Goal: Information Seeking & Learning: Learn about a topic

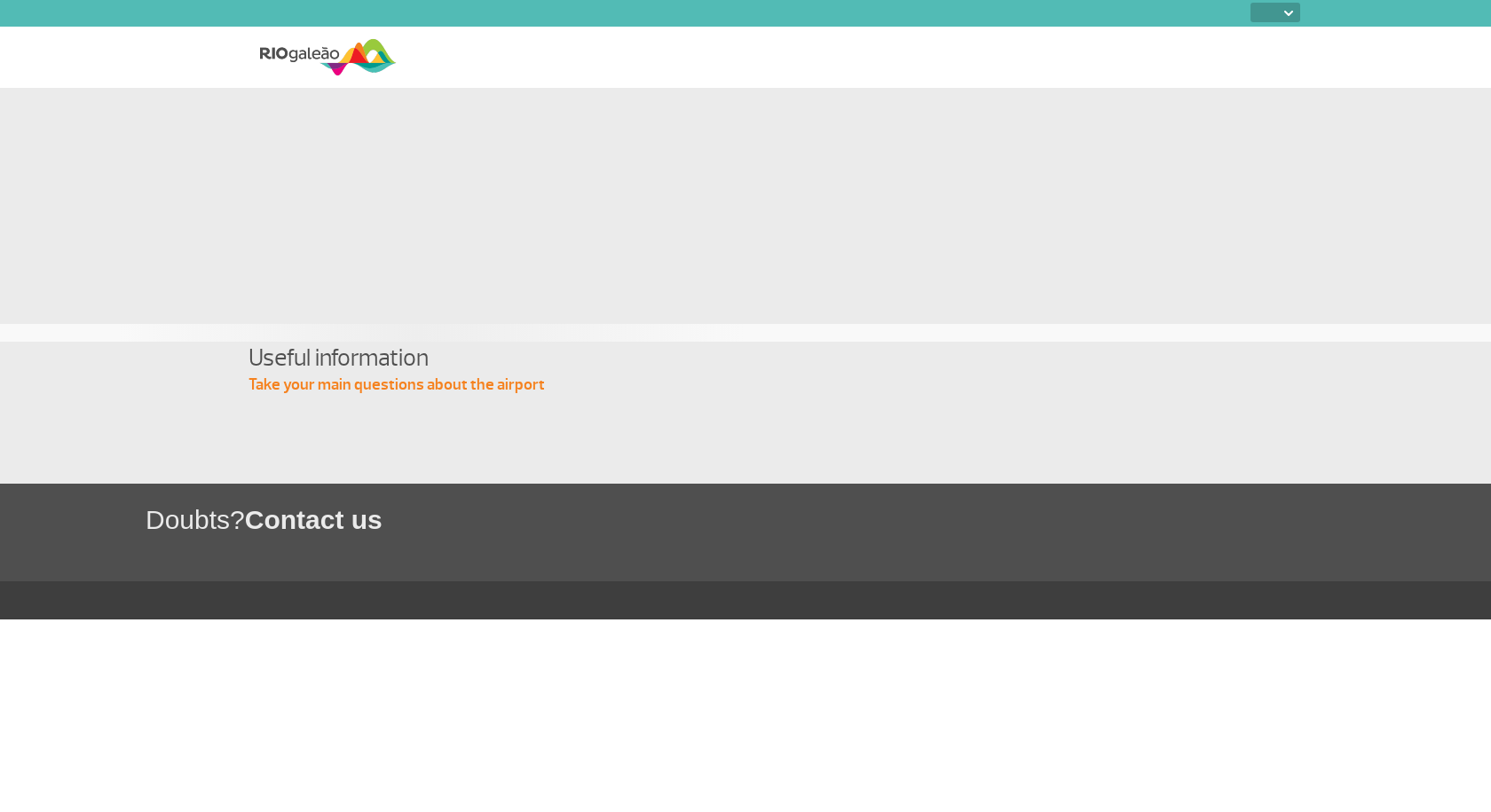
select select
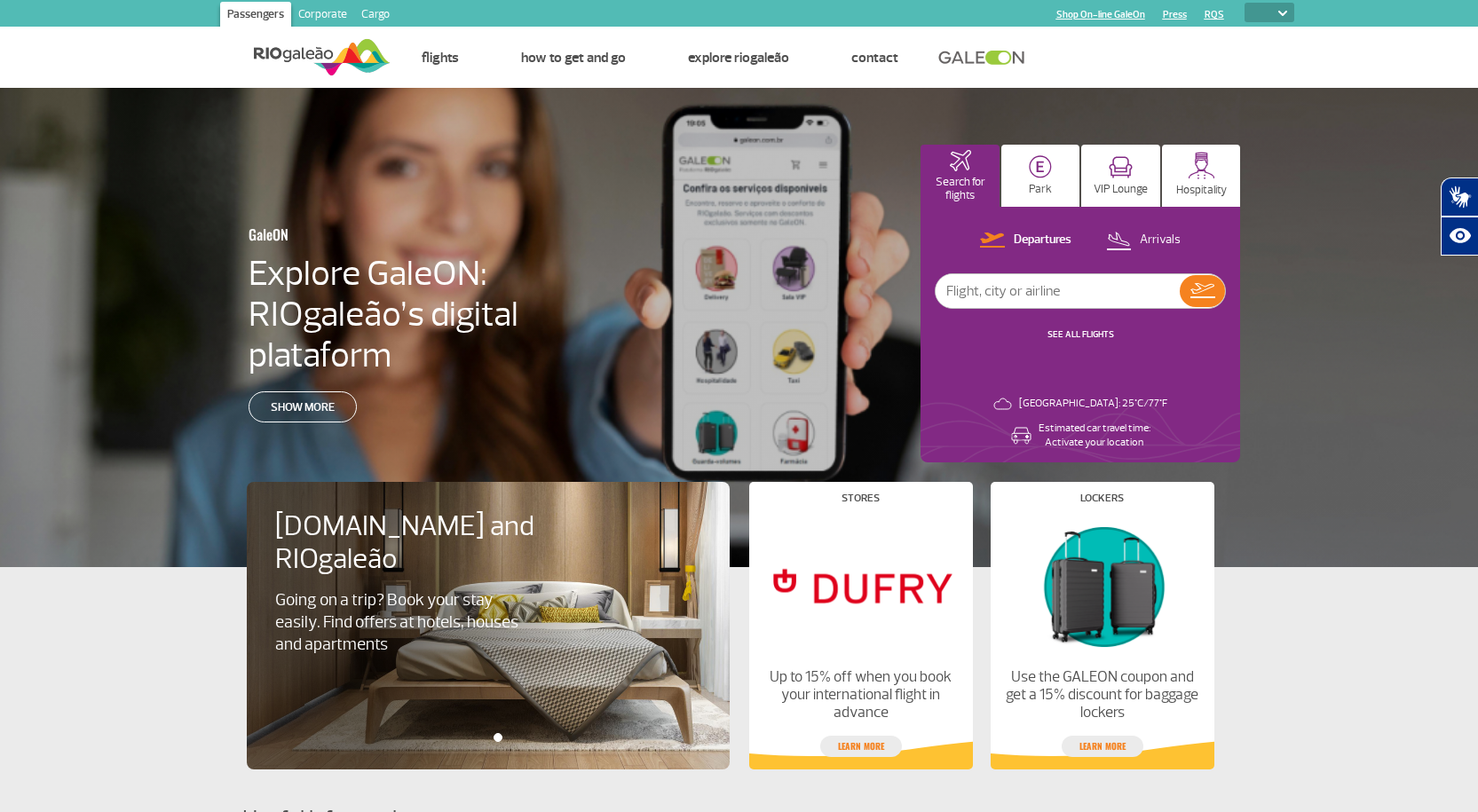
click at [1282, 12] on img at bounding box center [1283, 14] width 9 height 5
click at [1282, 11] on img at bounding box center [1283, 14] width 9 height 5
click at [1282, 15] on img at bounding box center [1283, 14] width 9 height 5
click at [1214, 16] on link "RQS" at bounding box center [1214, 15] width 19 height 12
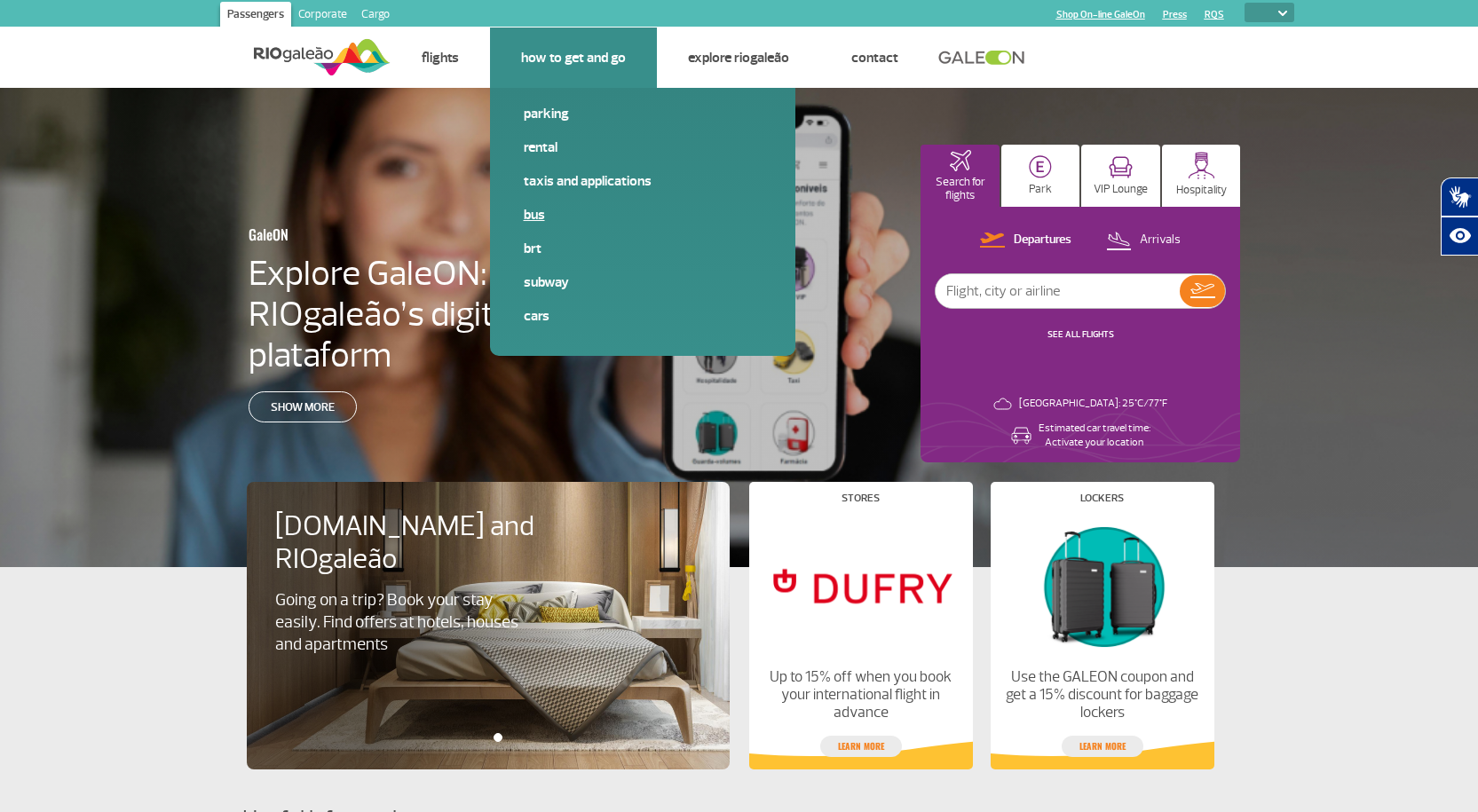
click at [532, 214] on link "Bus" at bounding box center [643, 214] width 238 height 19
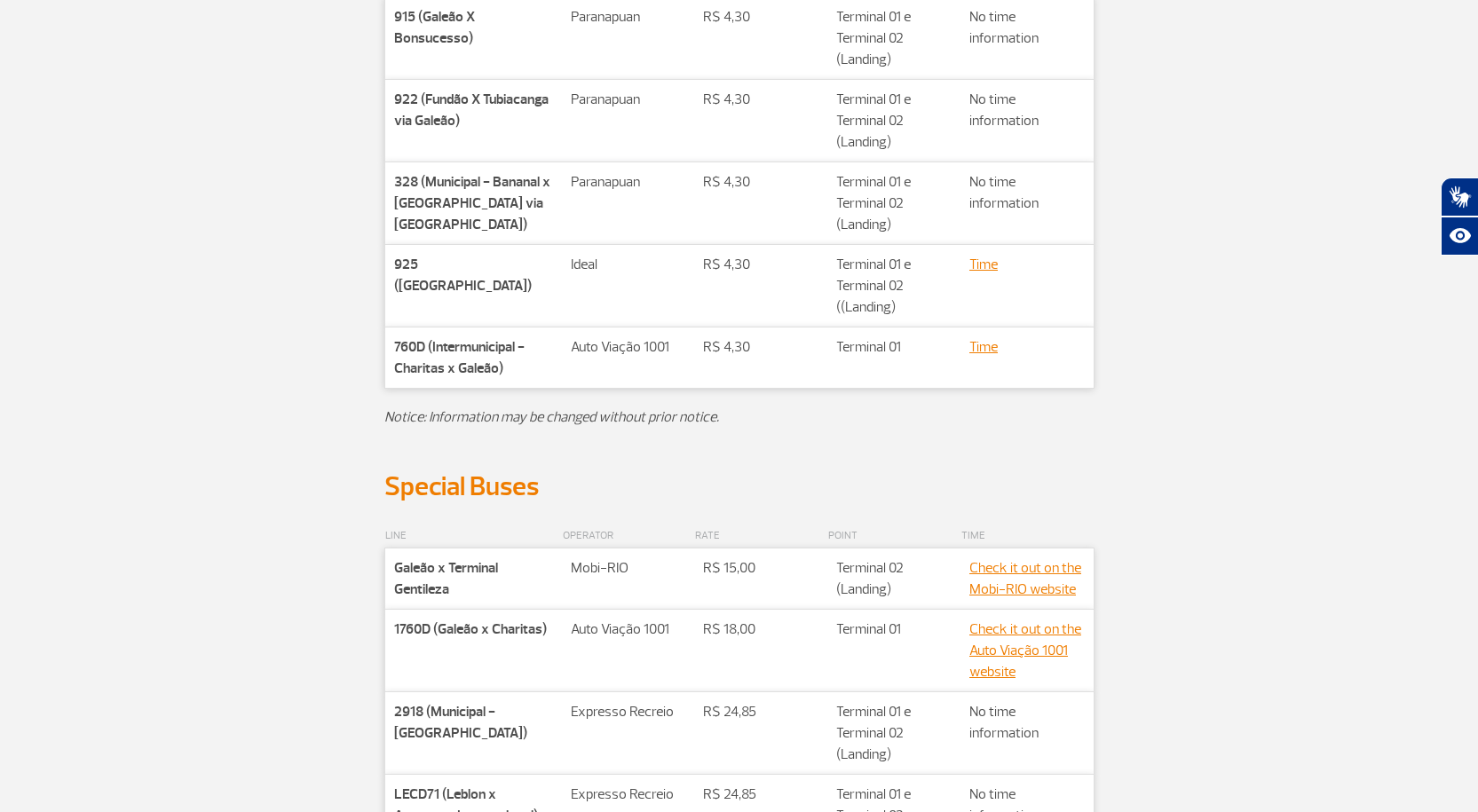
scroll to position [533, 0]
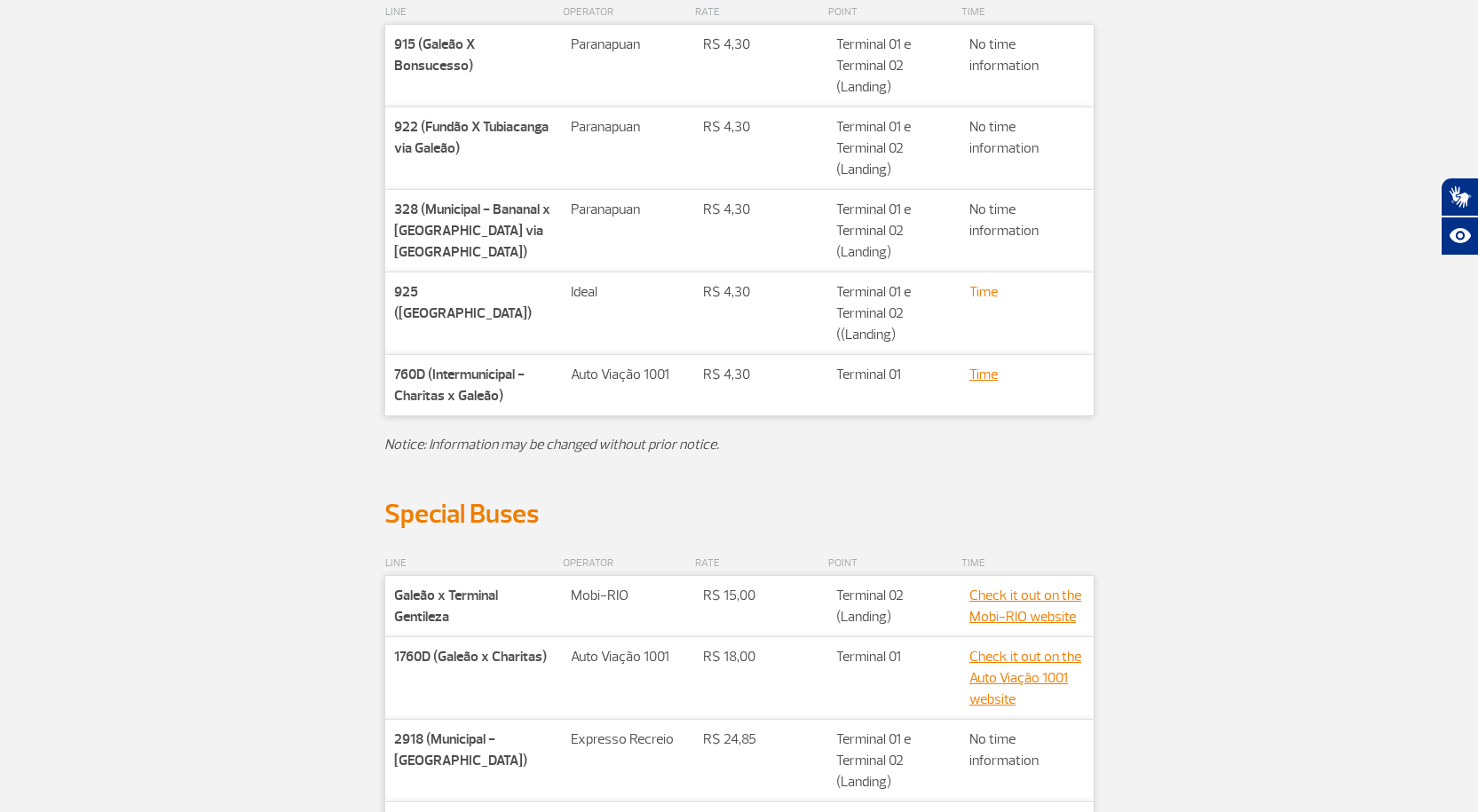
click at [984, 296] on link "Time" at bounding box center [983, 291] width 28 height 17
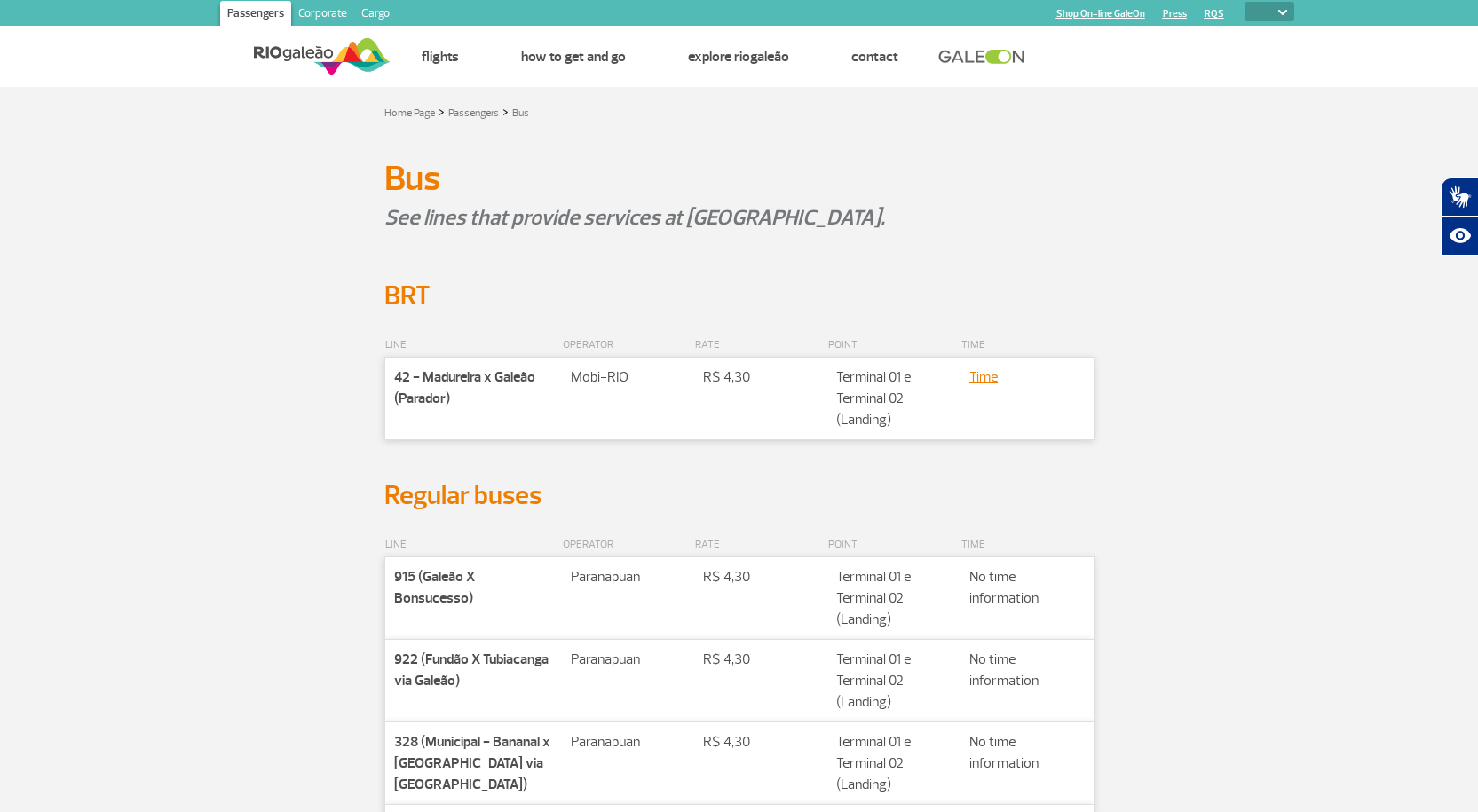
scroll to position [0, 0]
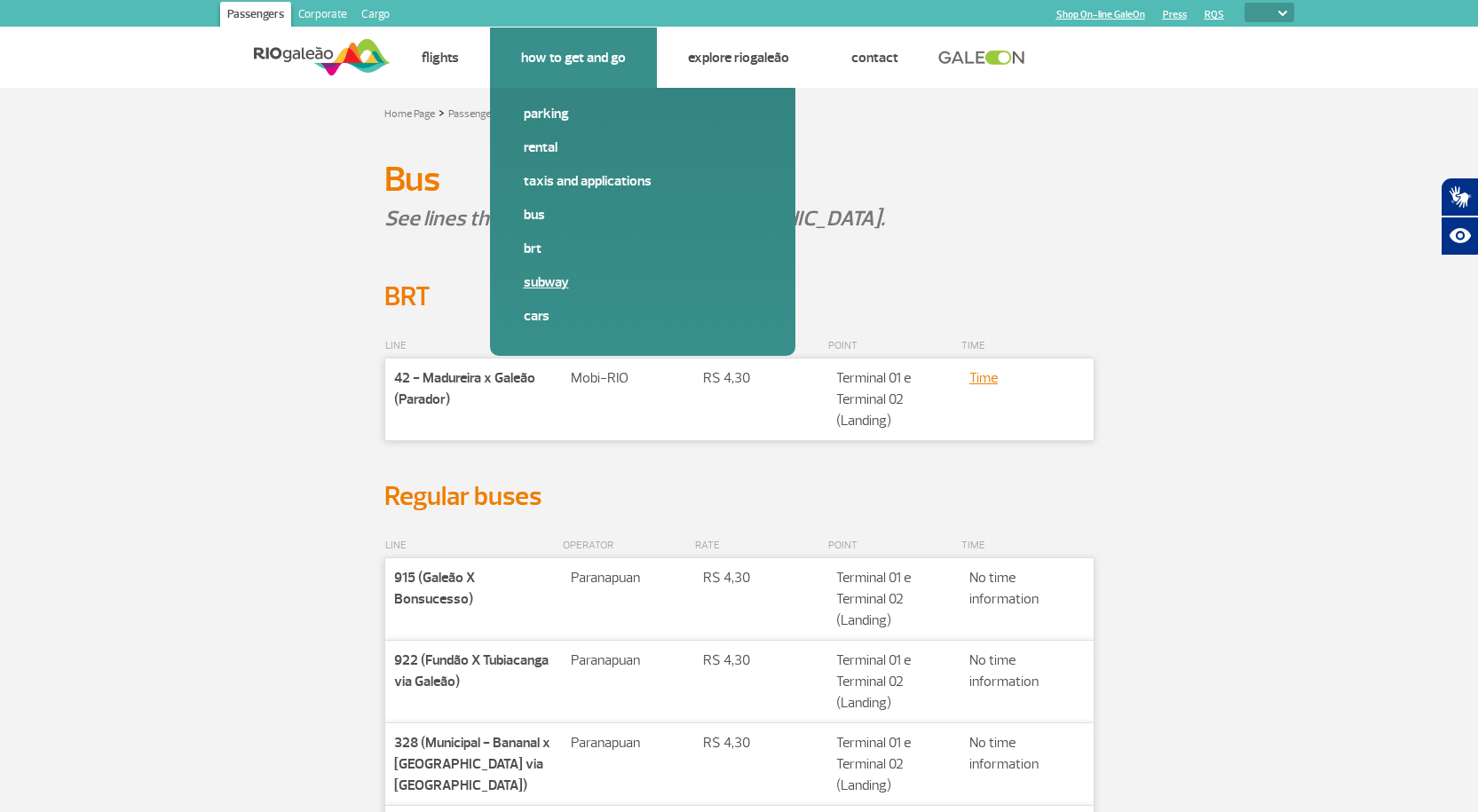
click at [548, 281] on link "Subway" at bounding box center [643, 282] width 238 height 19
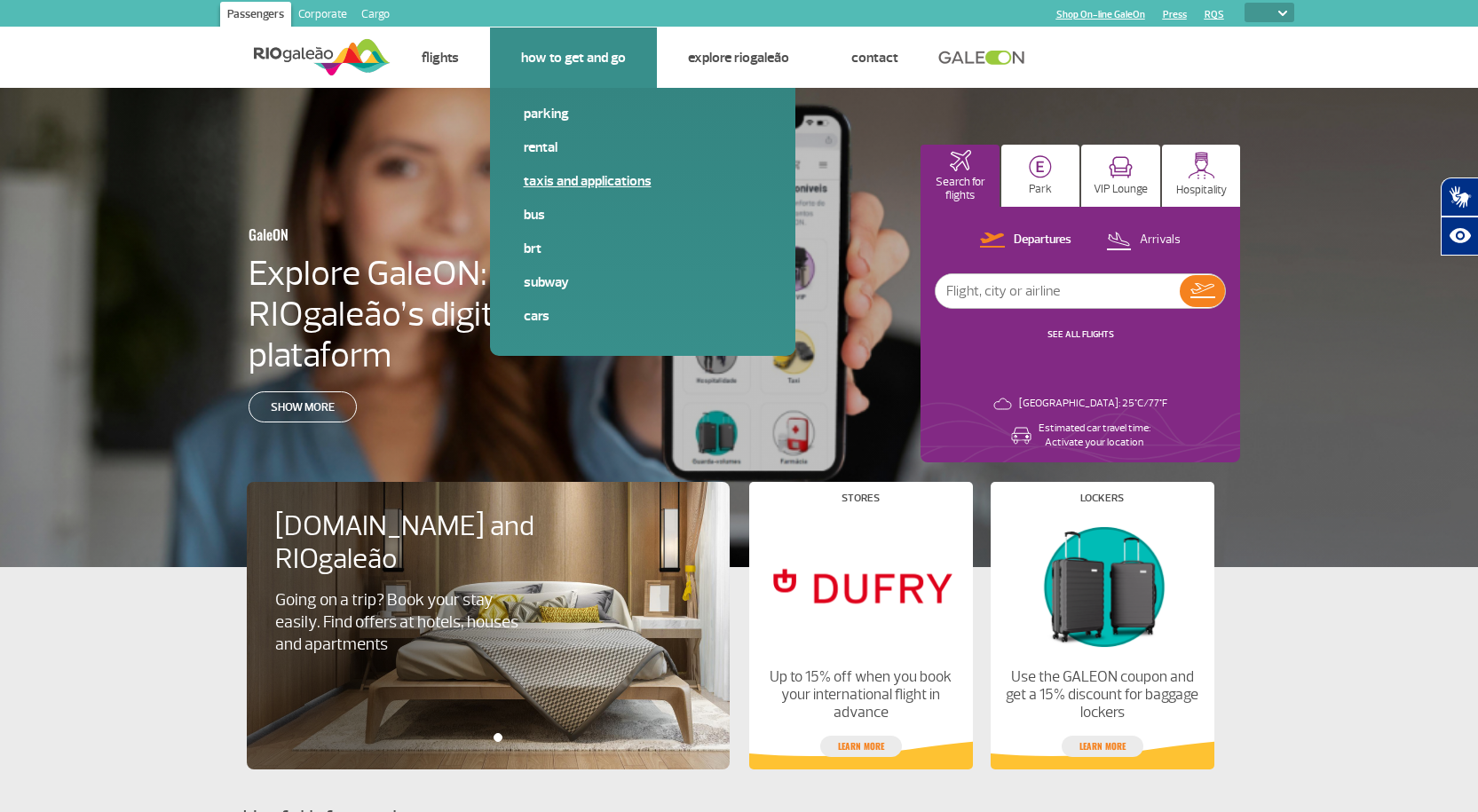
click at [543, 182] on link "Taxis and applications" at bounding box center [643, 181] width 238 height 19
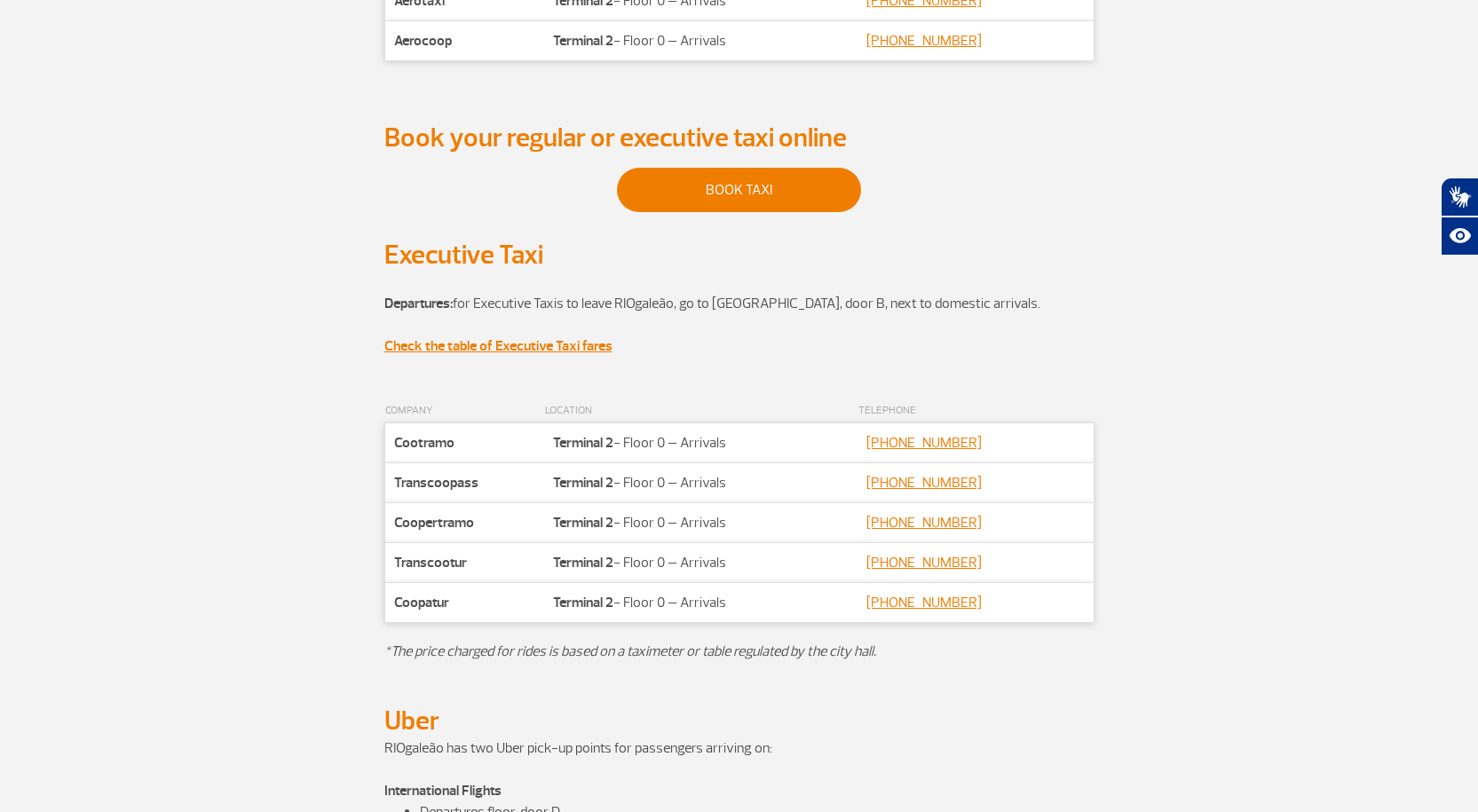
scroll to position [443, 0]
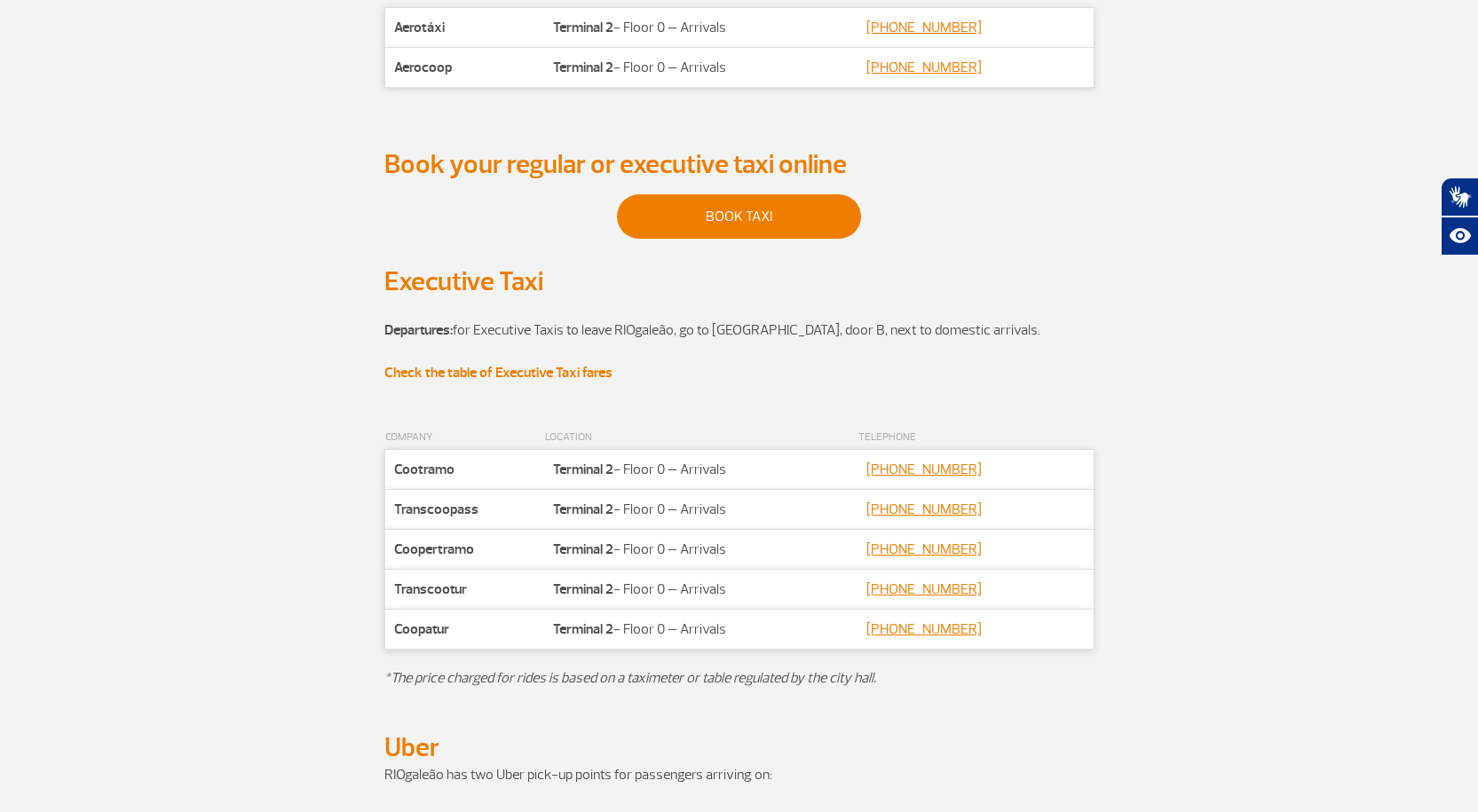
click at [516, 374] on strong "Check the table of Executive Taxi fares" at bounding box center [498, 372] width 228 height 17
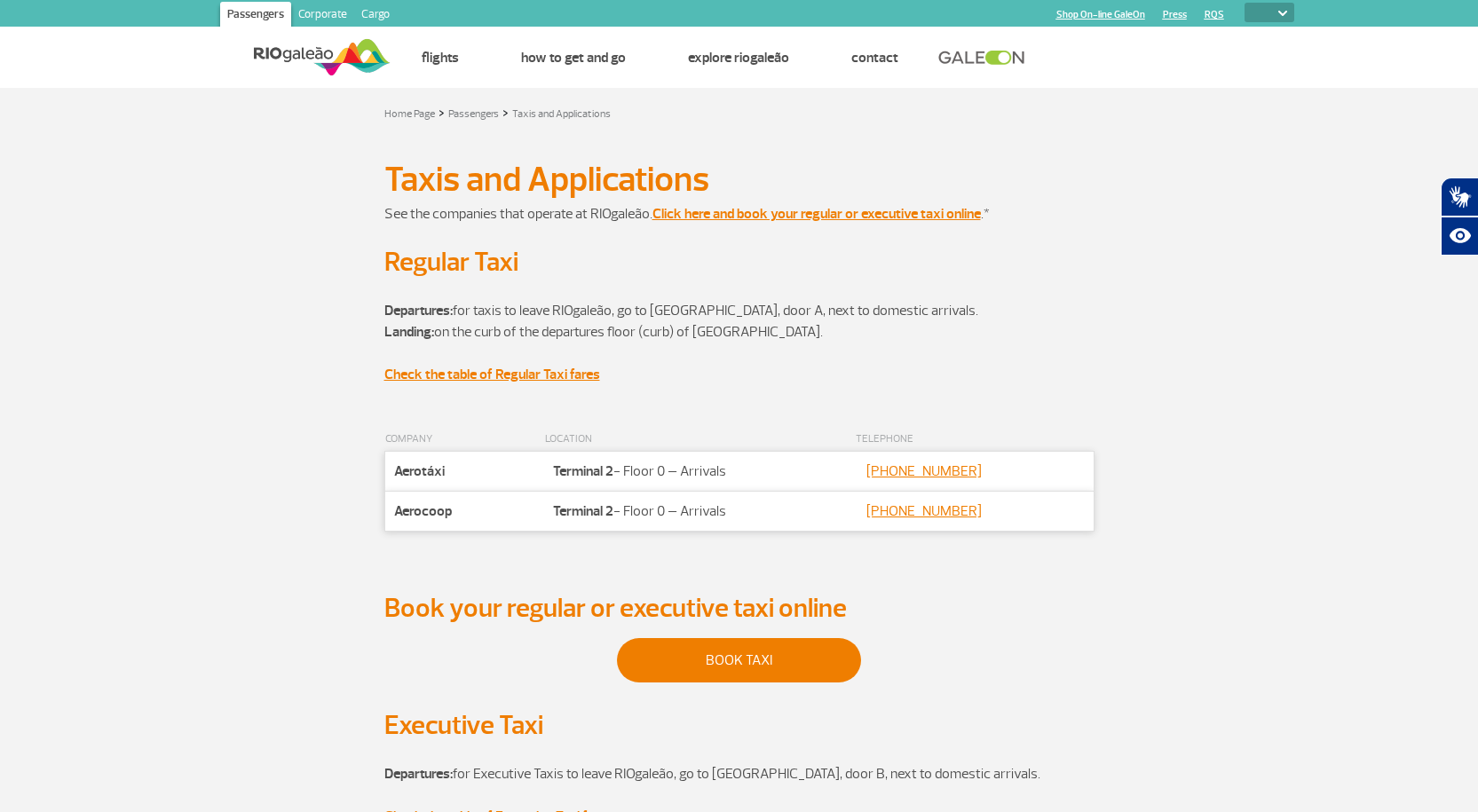
scroll to position [88, 0]
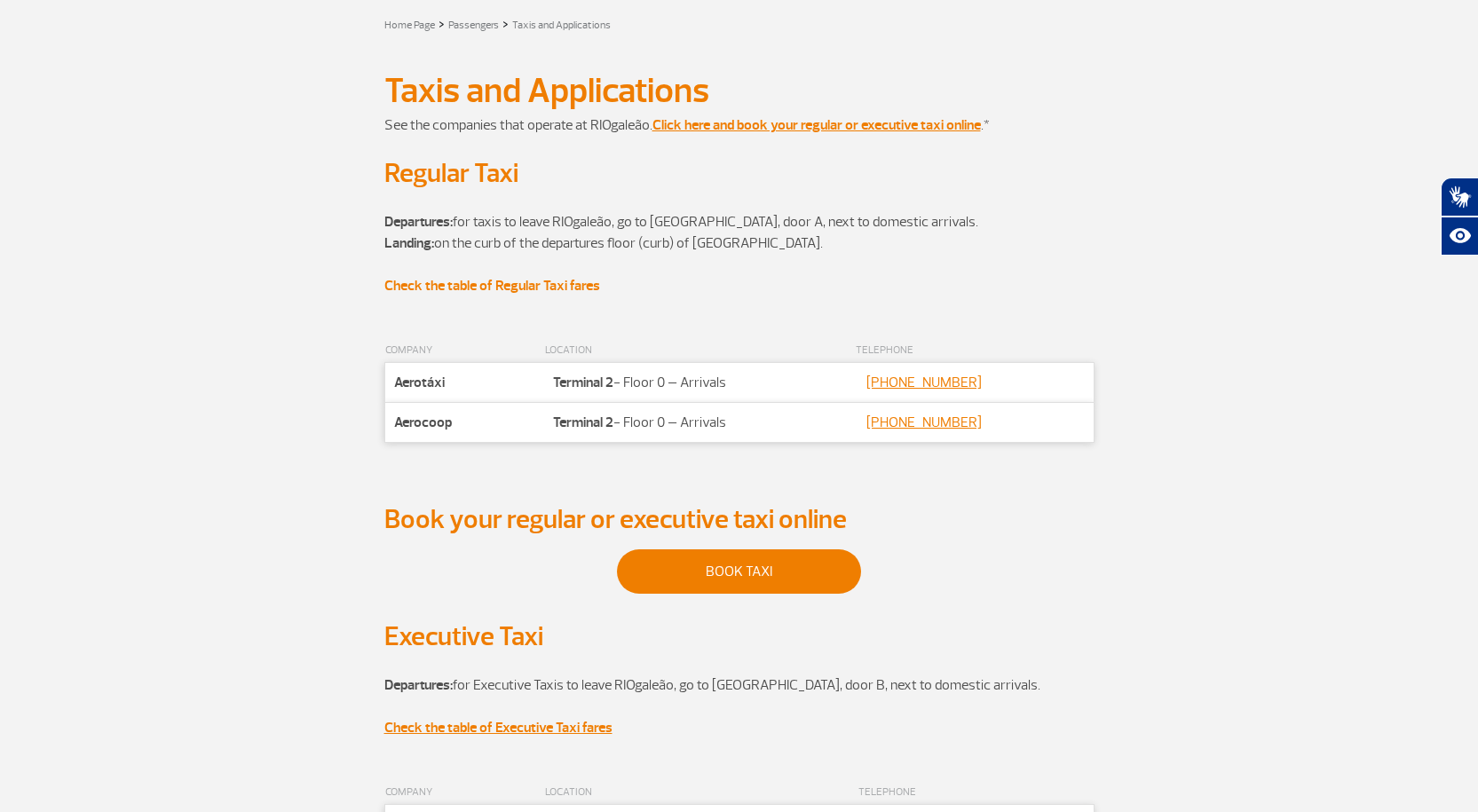
click at [478, 285] on strong "Check the table of Regular Taxi fares" at bounding box center [492, 285] width 215 height 17
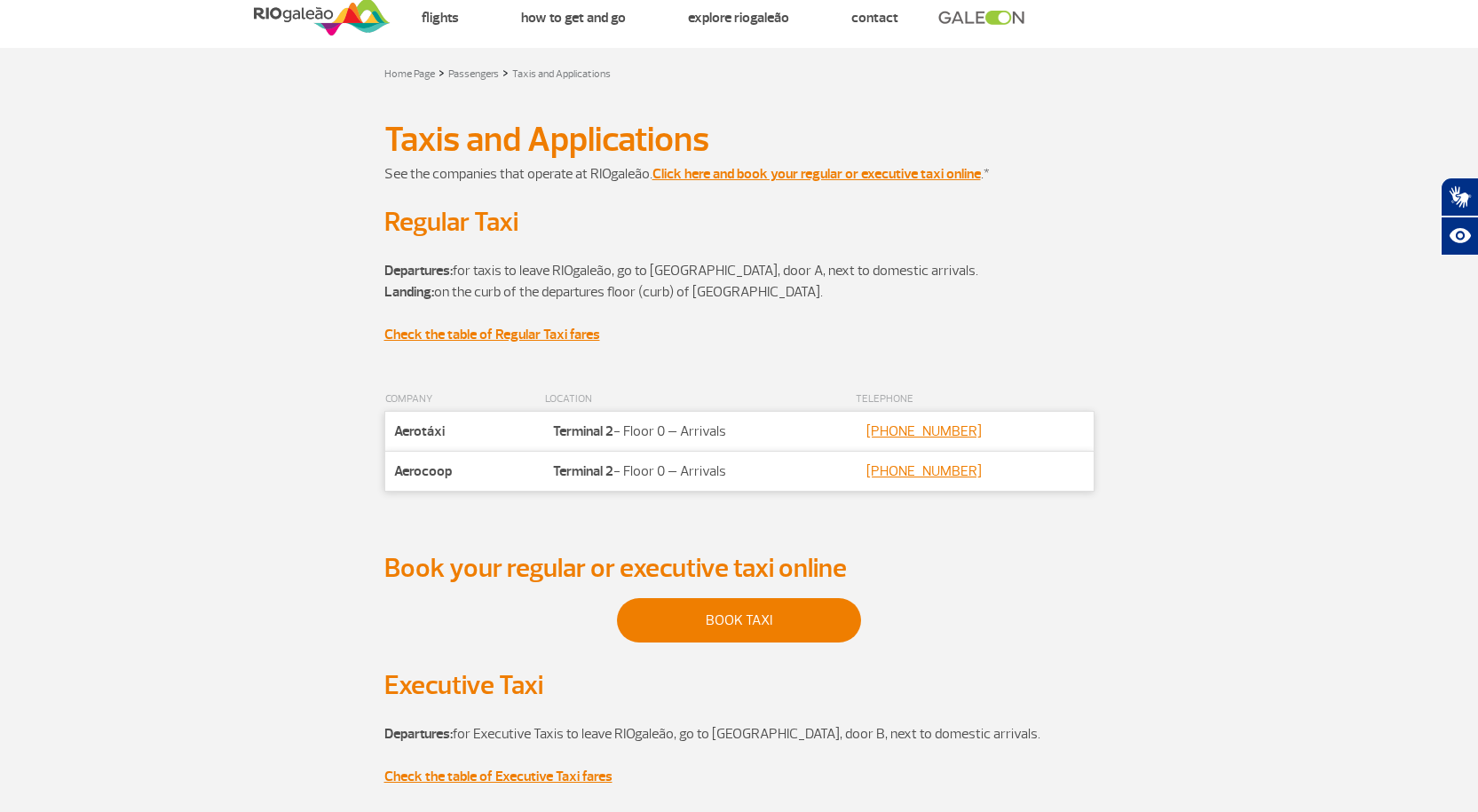
scroll to position [0, 0]
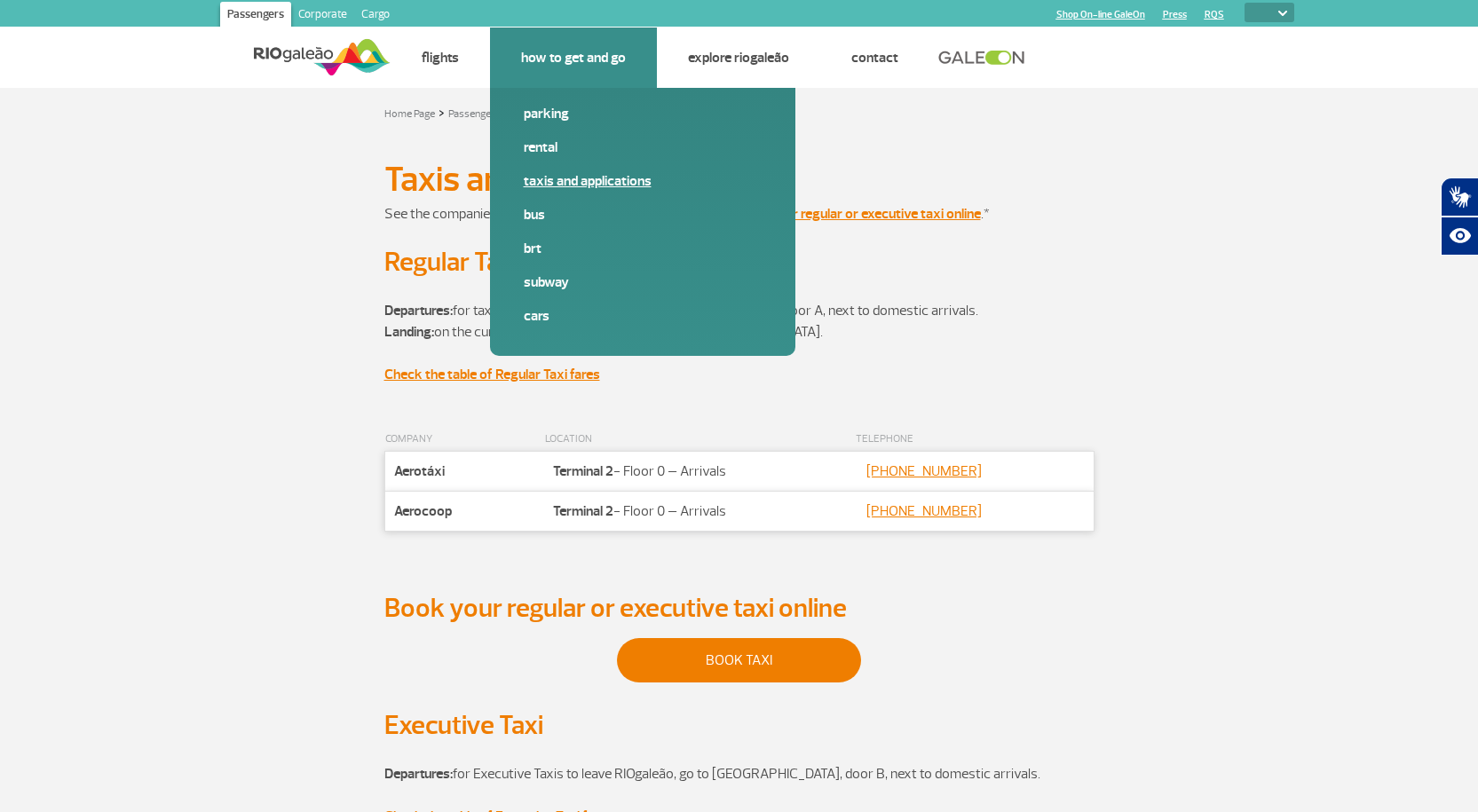
click at [540, 182] on link "Taxis and applications" at bounding box center [643, 181] width 238 height 19
click at [541, 182] on link "Taxis and applications" at bounding box center [643, 181] width 238 height 19
